Goal: Task Accomplishment & Management: Manage account settings

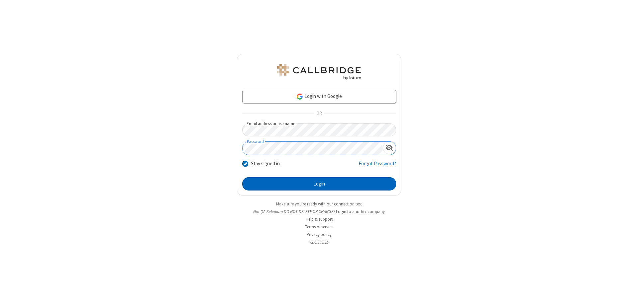
click at [319, 184] on button "Login" at bounding box center [319, 183] width 154 height 13
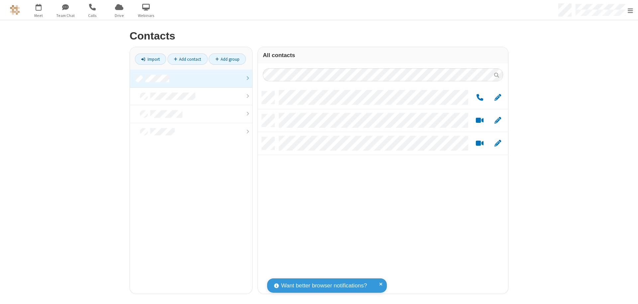
scroll to position [203, 245]
click at [191, 78] on link at bounding box center [191, 79] width 122 height 18
click at [498, 97] on span "Edit" at bounding box center [497, 98] width 7 height 8
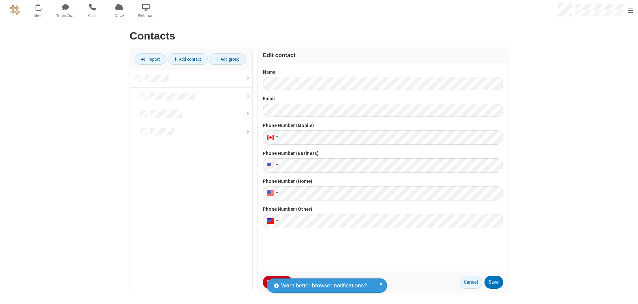
click at [0, 0] on button "No Thanks" at bounding box center [0, 0] width 0 height 0
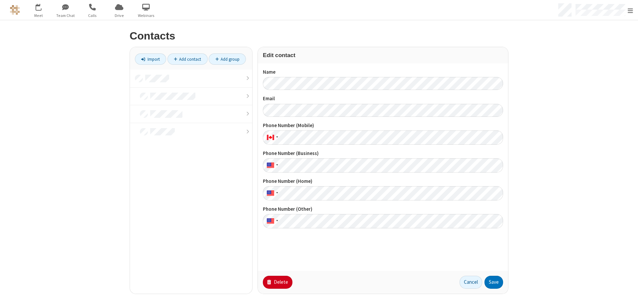
click at [277, 282] on button "Delete" at bounding box center [278, 282] width 30 height 13
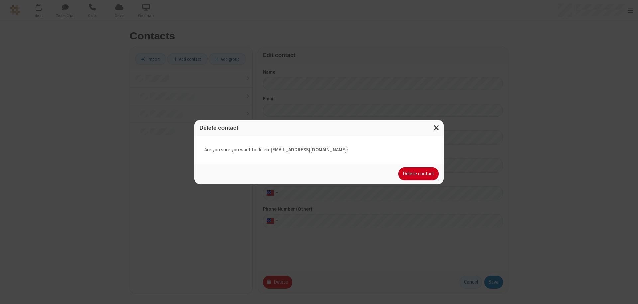
click at [419, 174] on button "Delete contact" at bounding box center [418, 173] width 40 height 13
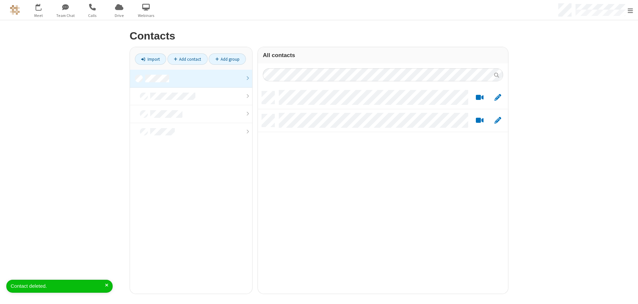
scroll to position [203, 245]
